Goal: Task Accomplishment & Management: Manage account settings

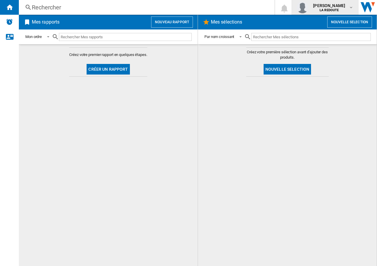
click at [353, 8] on md-icon "button" at bounding box center [351, 7] width 5 height 5
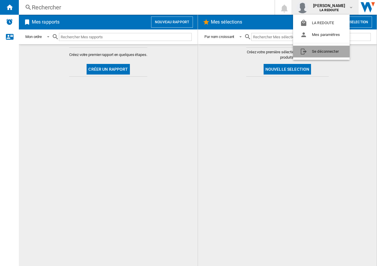
click at [315, 51] on button "Se déconnecter" at bounding box center [321, 52] width 57 height 12
